Goal: Task Accomplishment & Management: Use online tool/utility

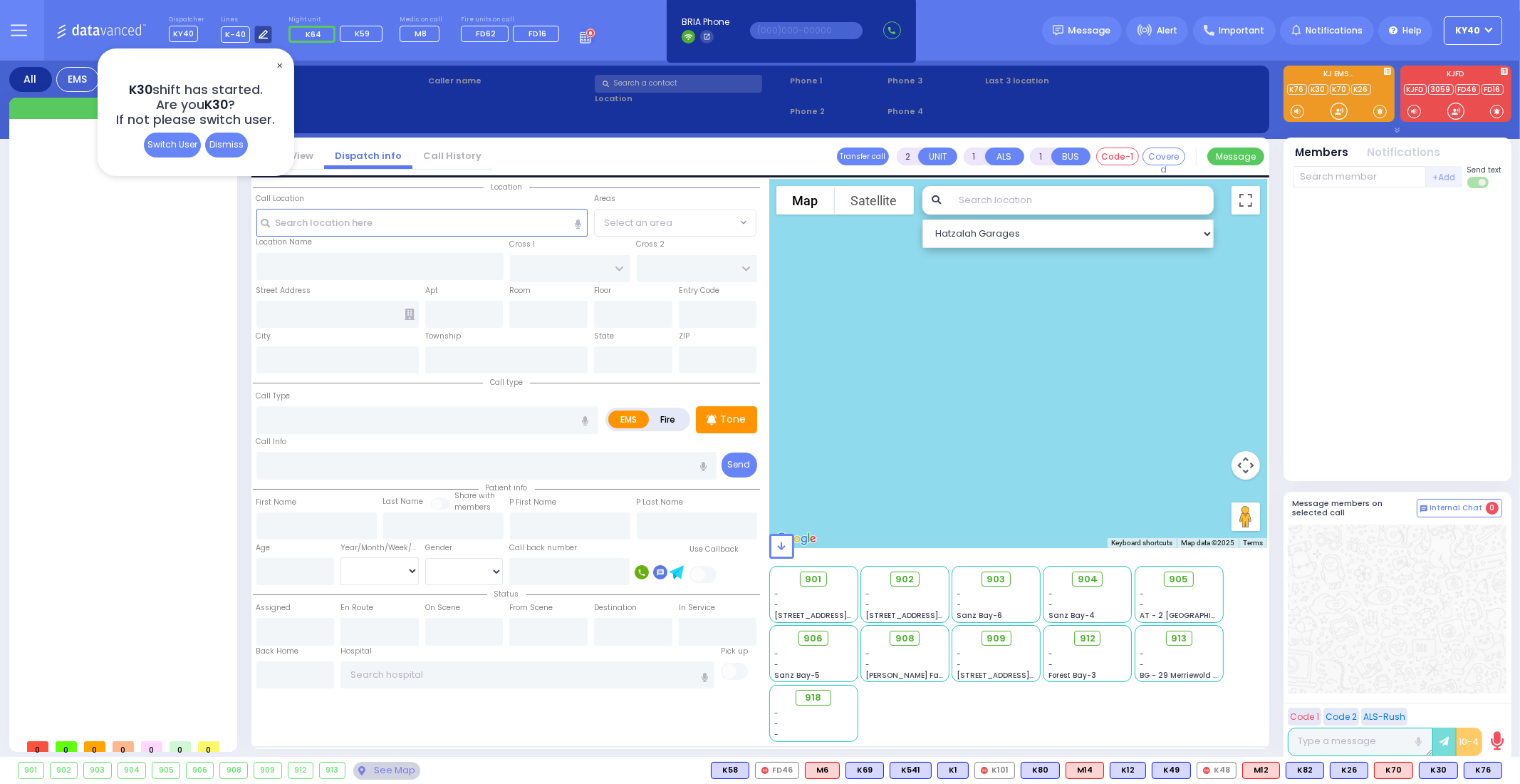
click at [261, 38] on div at bounding box center [263, 34] width 18 height 18
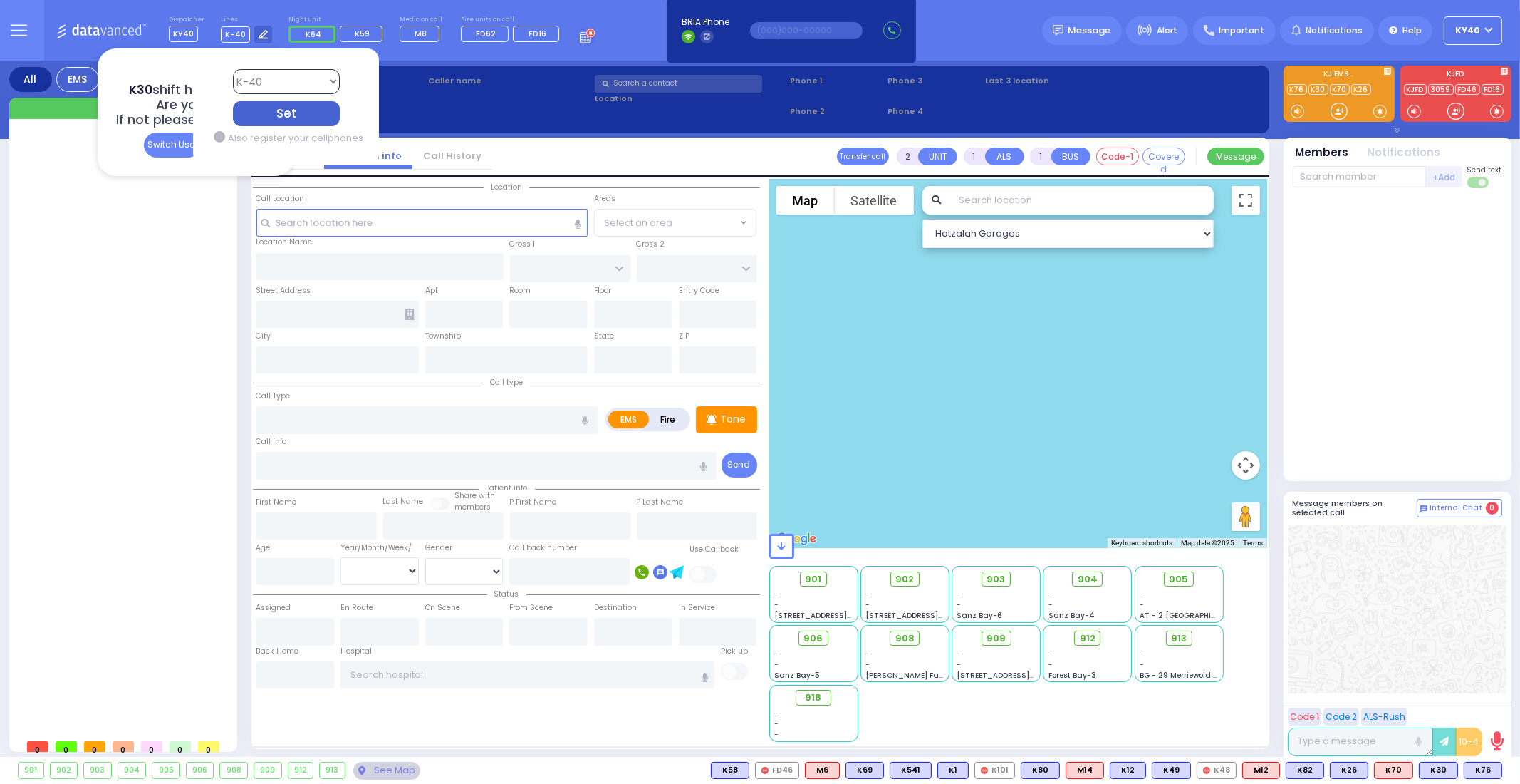
click at [277, 82] on select "Bay K-14 K-16 K-18 K-40 K-6 K-61 K-63 K-67 K-72 Medic 7 K-68 K-48 D-801 D-802 D…" at bounding box center [285, 81] width 107 height 25
select select "9"
click at [232, 69] on select "Bay K-14 K-16 K-18 K-40 K-6 K-61 K-63 K-67 K-72 Medic 7 K-68 K-48 D-801 D-802 D…" at bounding box center [285, 81] width 107 height 25
click at [288, 118] on div "Set" at bounding box center [285, 113] width 107 height 25
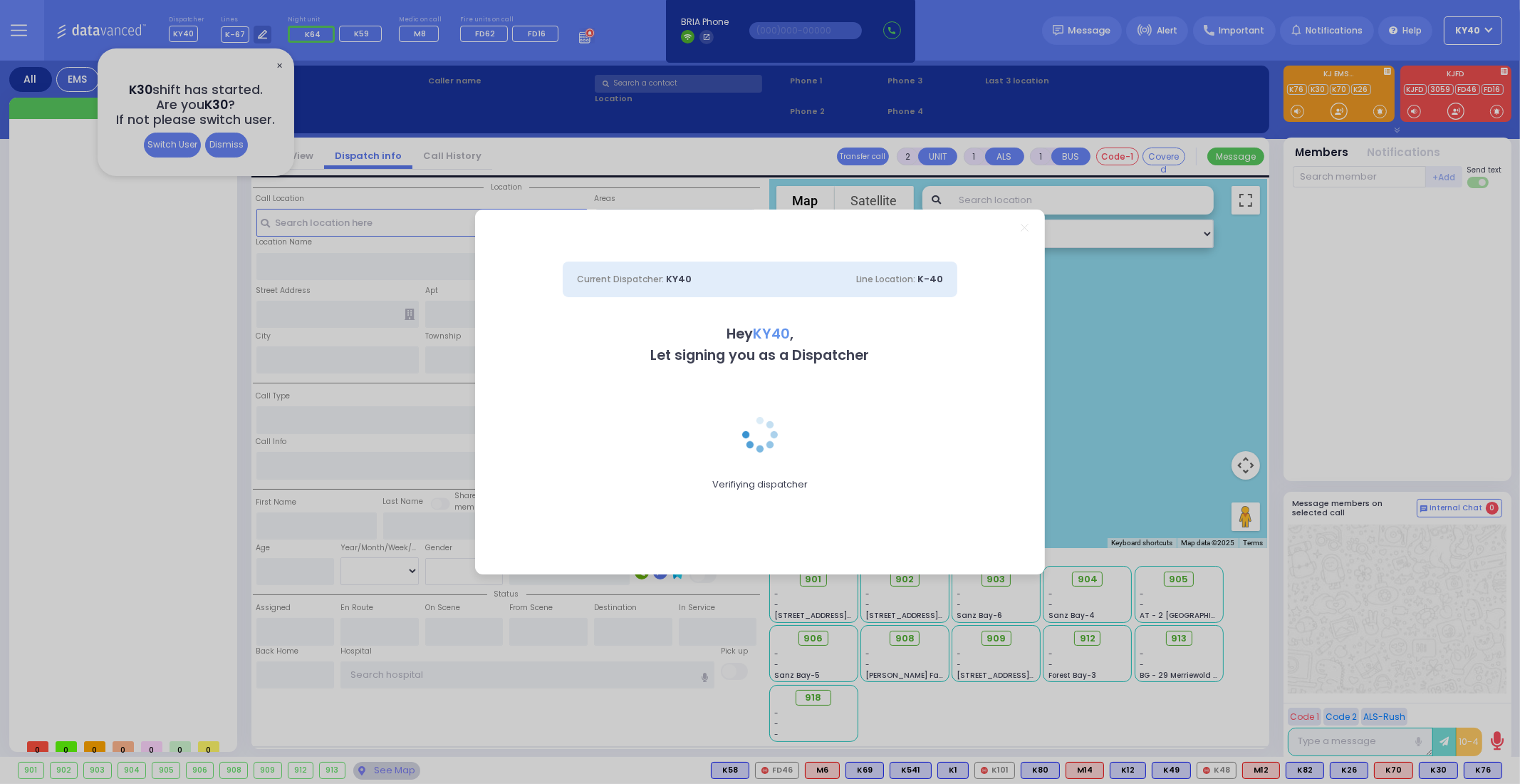
click at [581, 35] on div "Current Dispatcher: KY40 Line Location: K-40 Hey KY40 , Let signing you as a Di…" at bounding box center [760, 392] width 1520 height 784
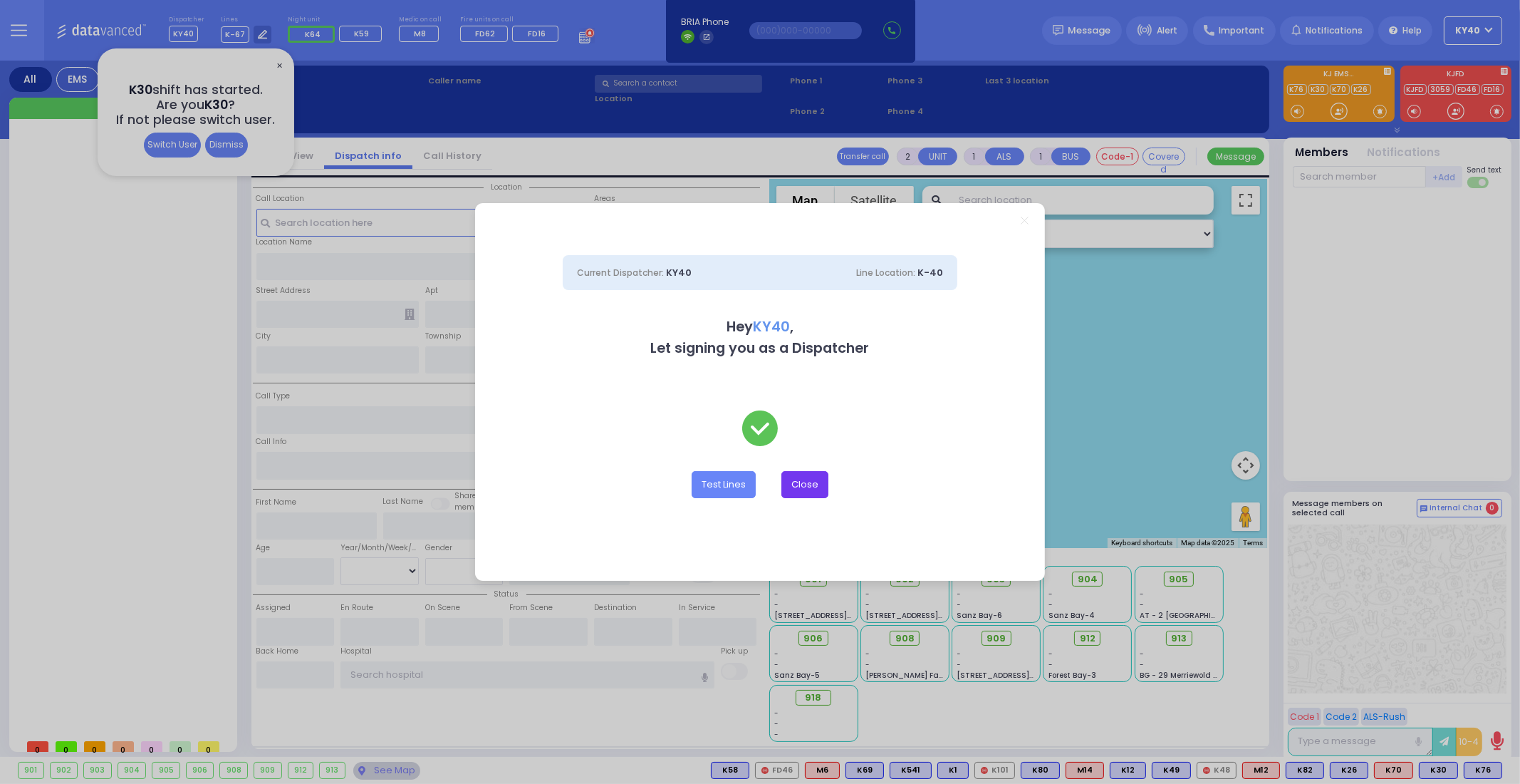
click at [810, 489] on button "Close" at bounding box center [805, 483] width 47 height 27
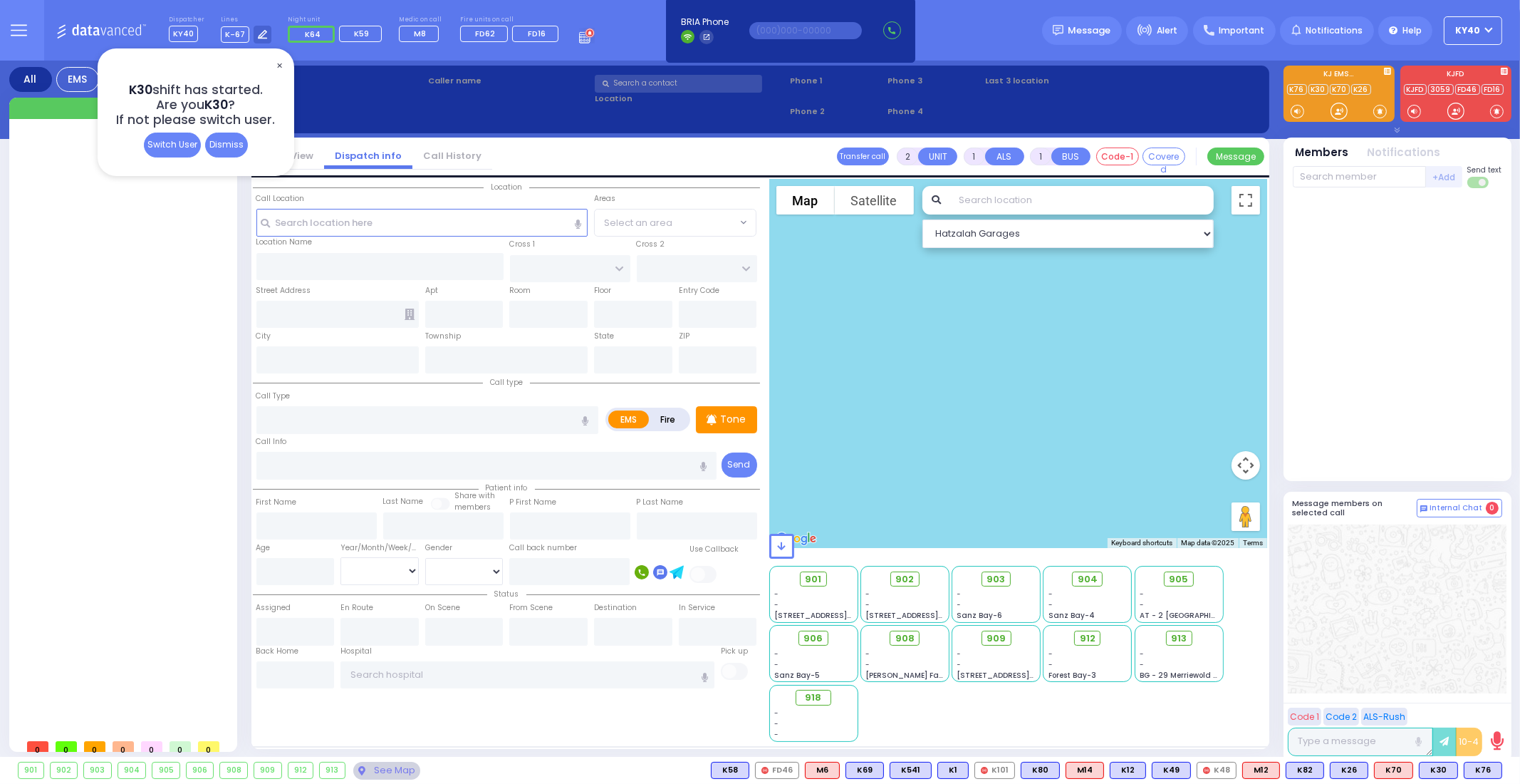
click at [586, 36] on circle at bounding box center [590, 33] width 9 height 9
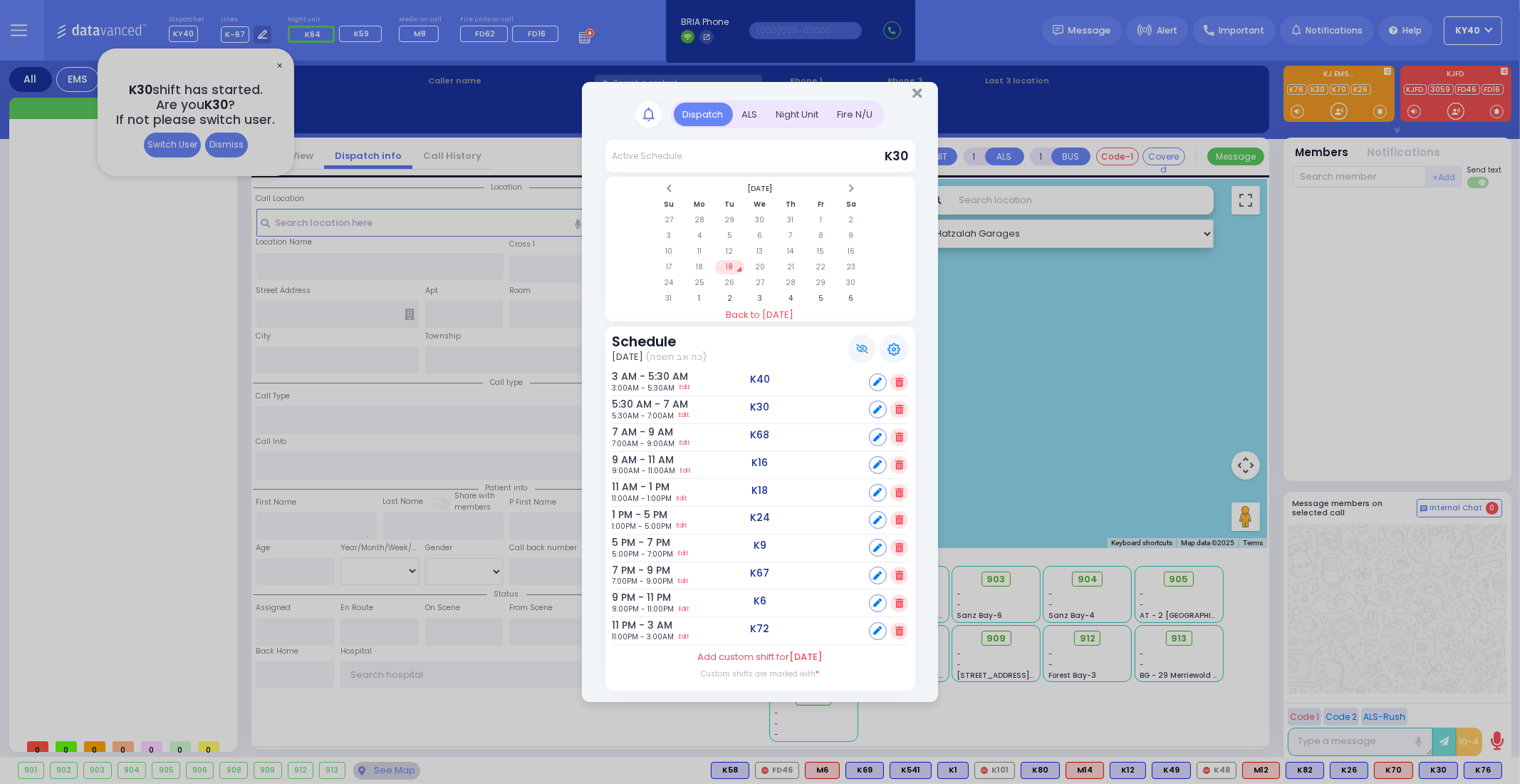
click at [874, 517] on icon at bounding box center [877, 520] width 8 height 8
select select
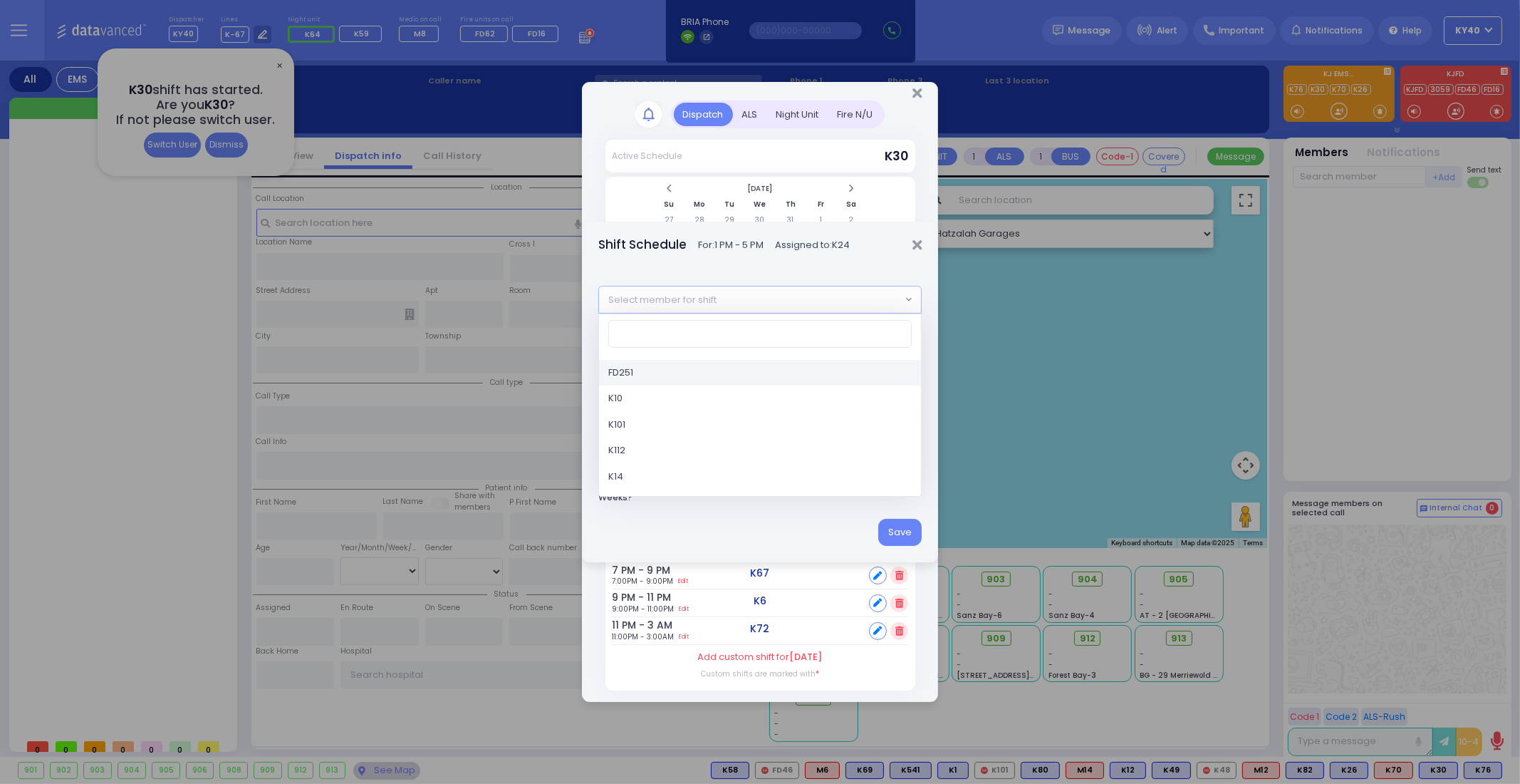
click at [836, 302] on span "Select member for shift" at bounding box center [751, 300] width 303 height 26
type input "40"
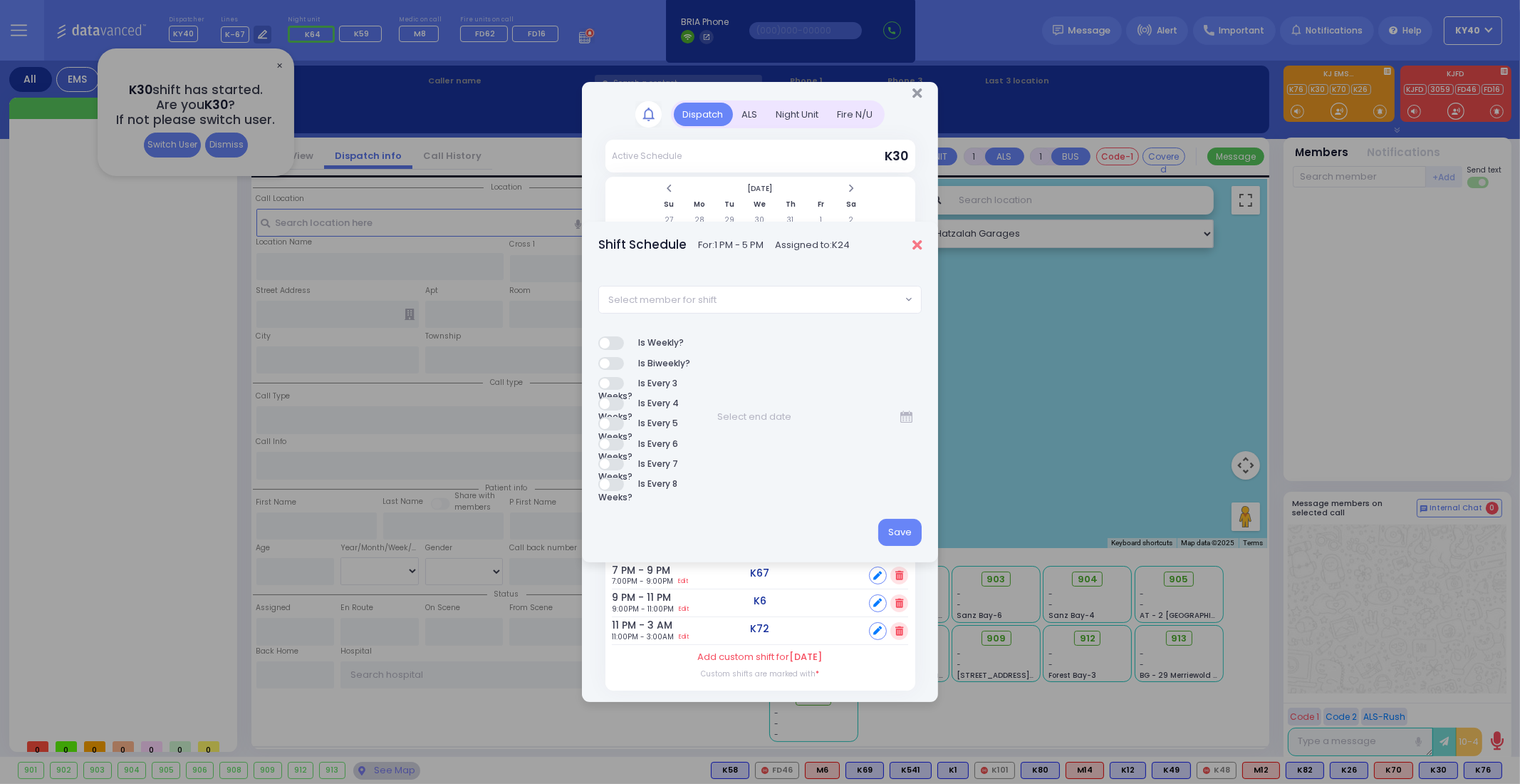
click at [921, 238] on icon "Close" at bounding box center [917, 244] width 9 height 14
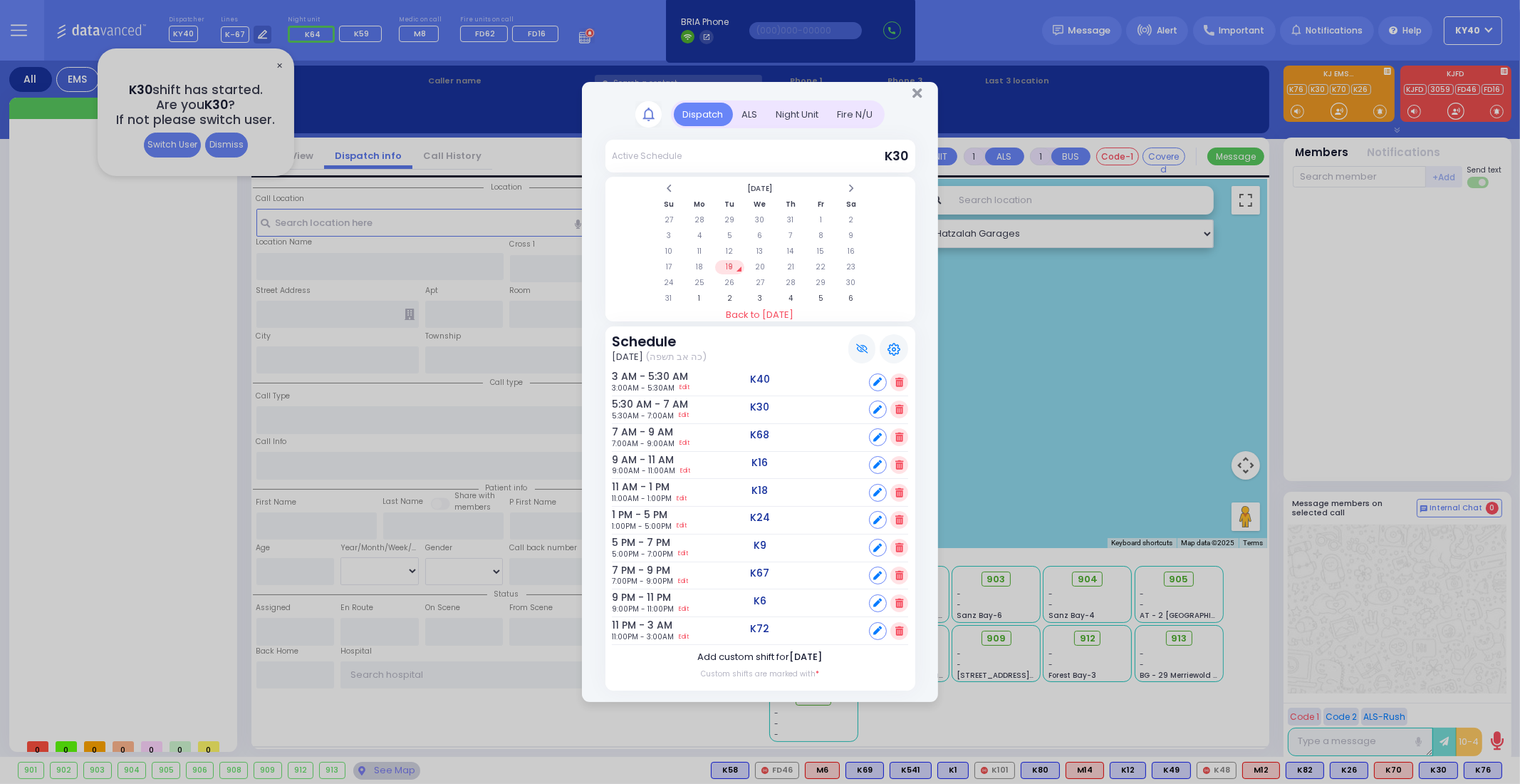
click at [810, 657] on span "[DATE]" at bounding box center [805, 656] width 32 height 14
select select "1"
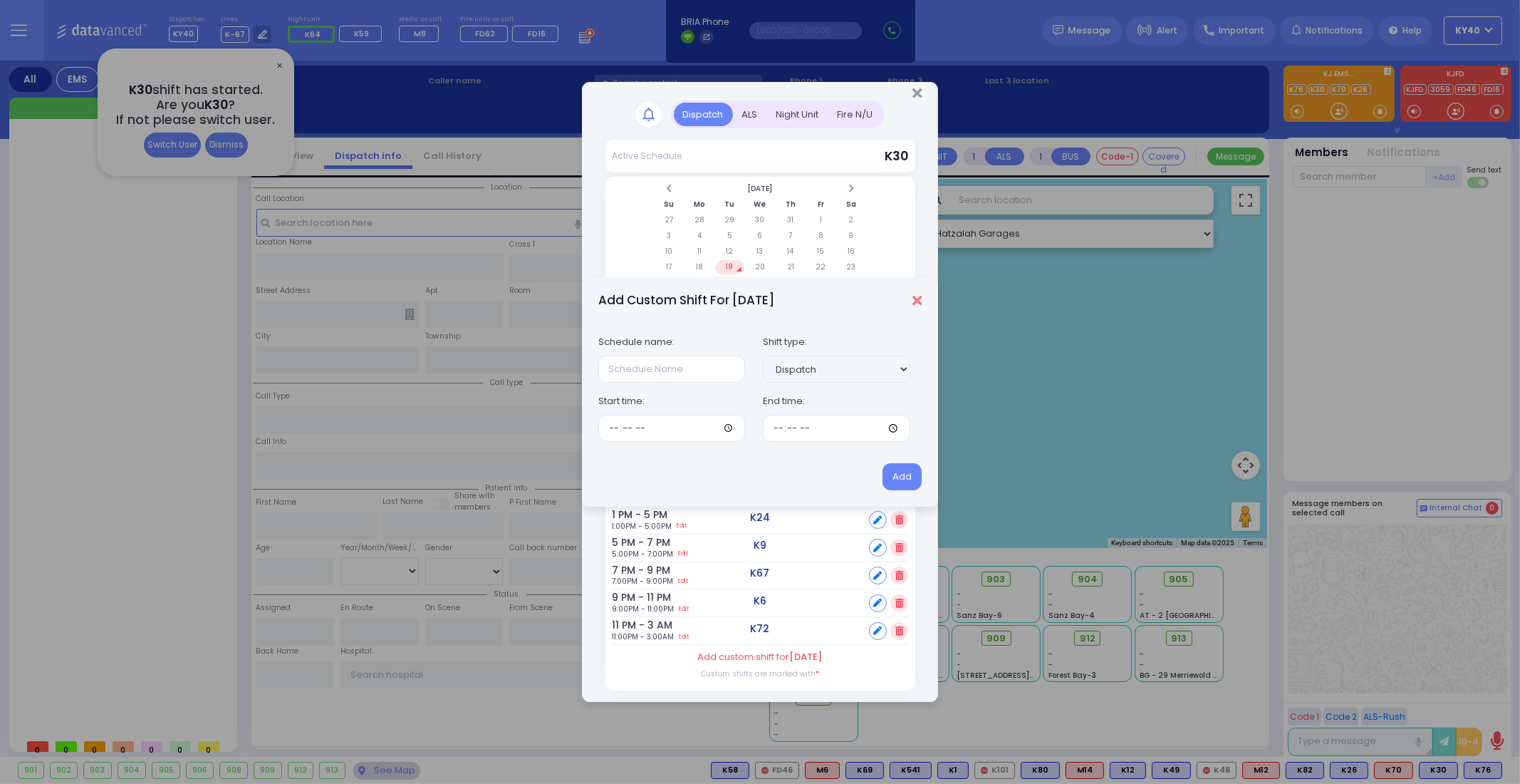
click at [917, 299] on icon "Close" at bounding box center [917, 300] width 9 height 14
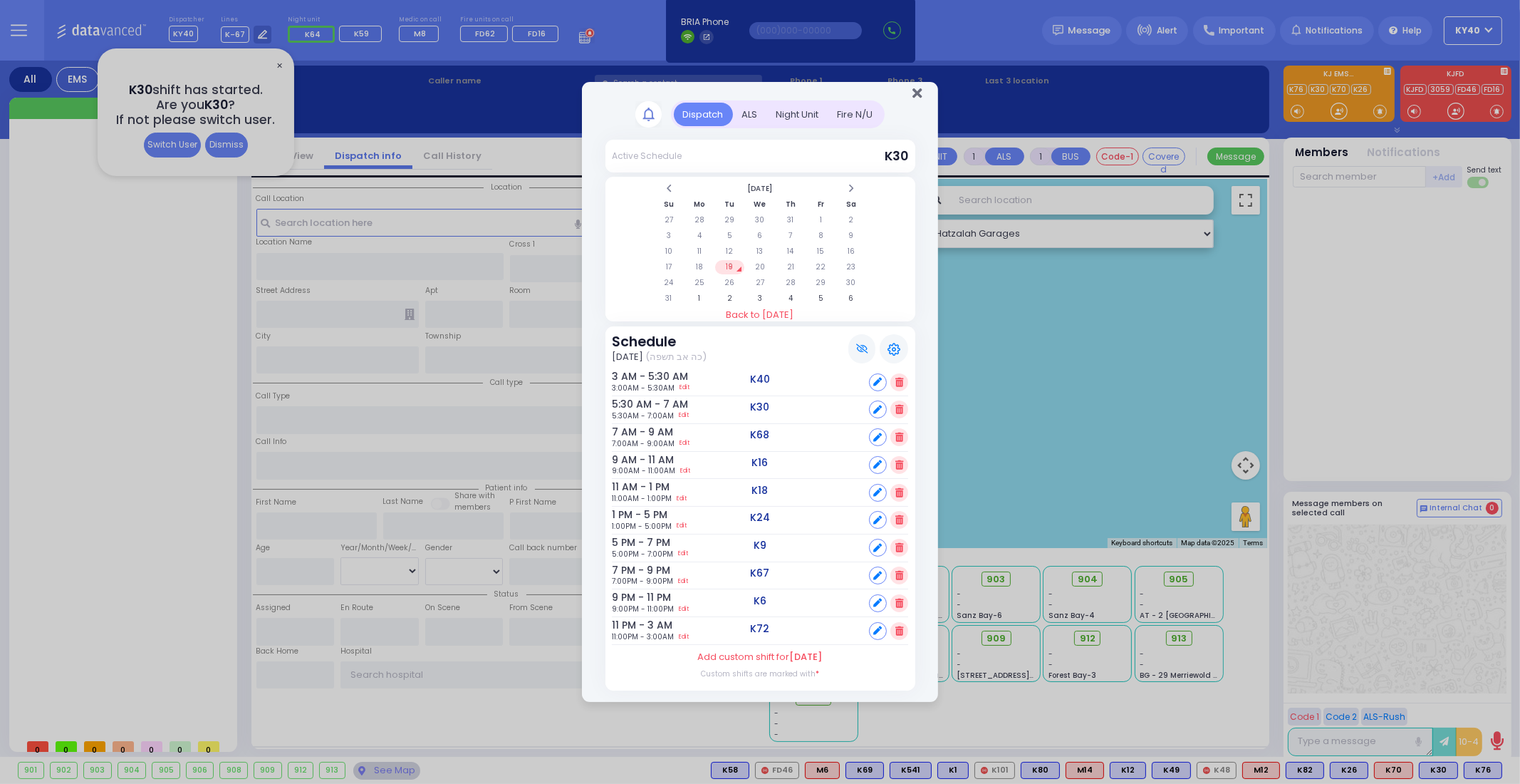
click at [916, 94] on icon "Close" at bounding box center [917, 93] width 9 height 14
